Goal: Find specific page/section: Find specific page/section

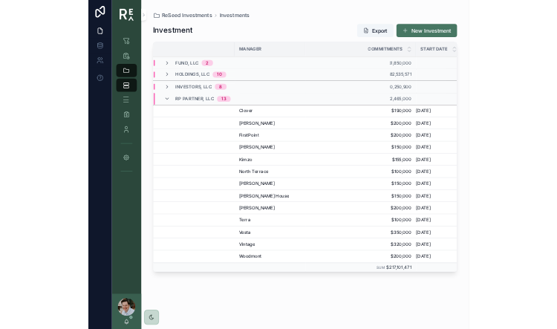
scroll to position [0, 171]
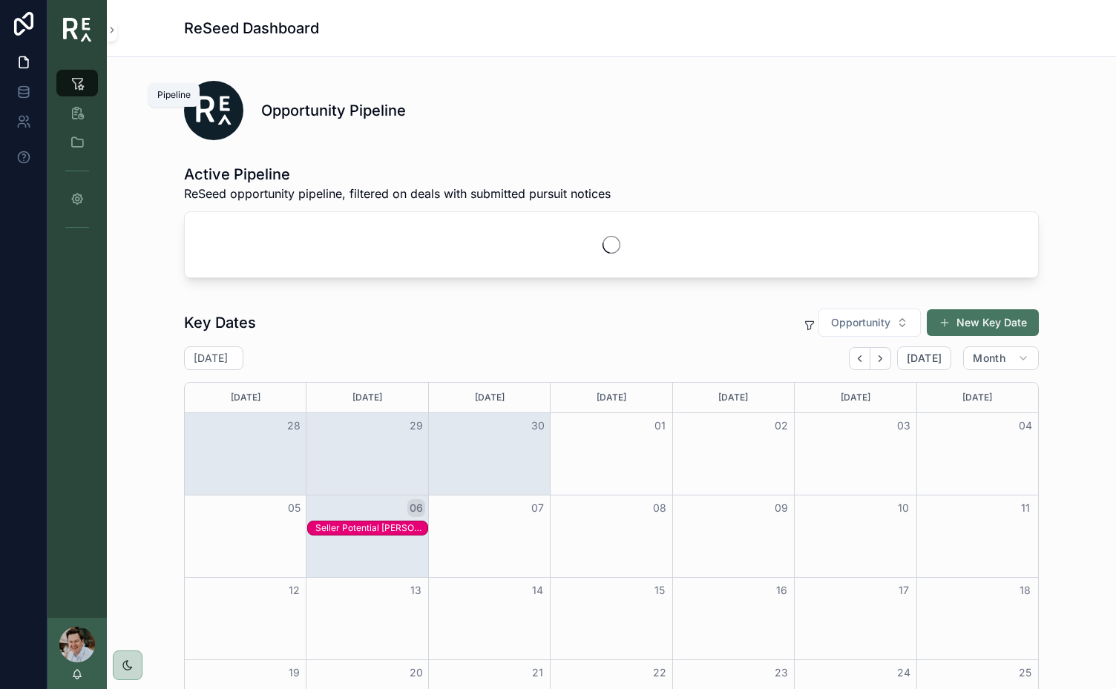
click at [80, 85] on icon "scrollable content" at bounding box center [77, 83] width 15 height 15
